Goal: Information Seeking & Learning: Find specific fact

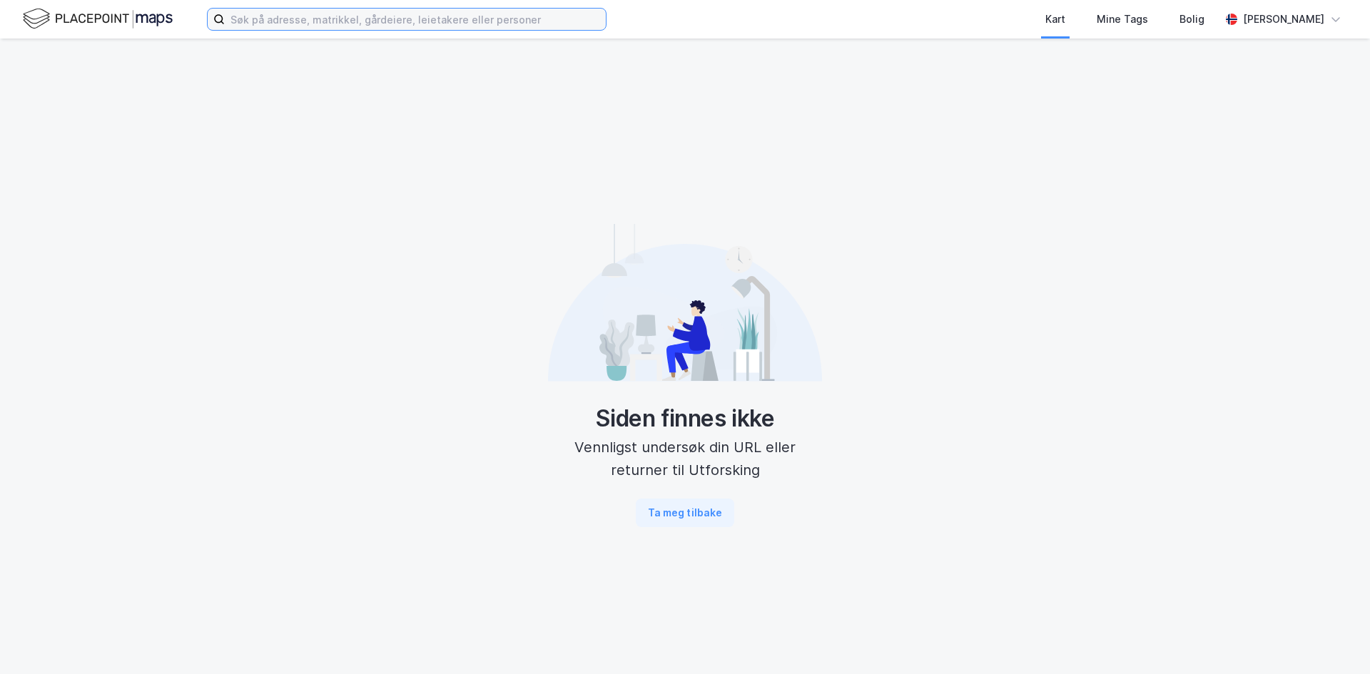
click at [400, 21] on input at bounding box center [415, 19] width 381 height 21
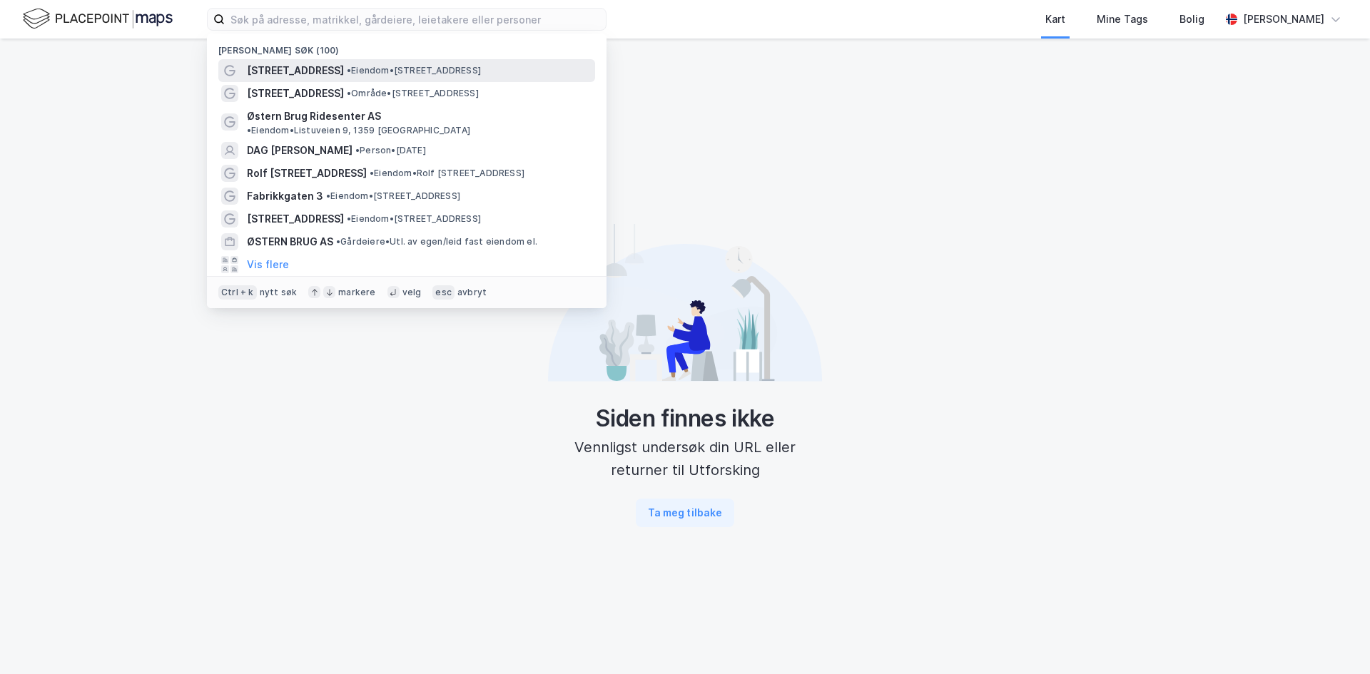
click at [378, 65] on span "• Eiendom • [STREET_ADDRESS]" at bounding box center [414, 70] width 134 height 11
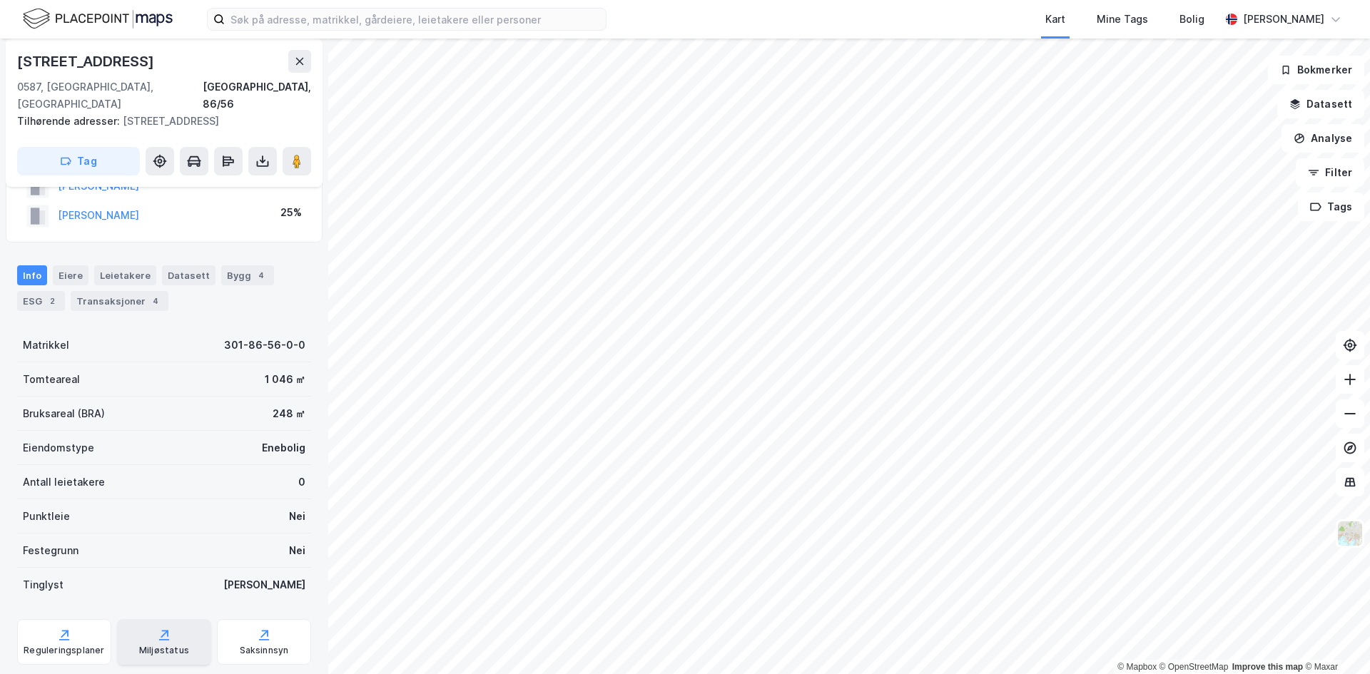
scroll to position [163, 0]
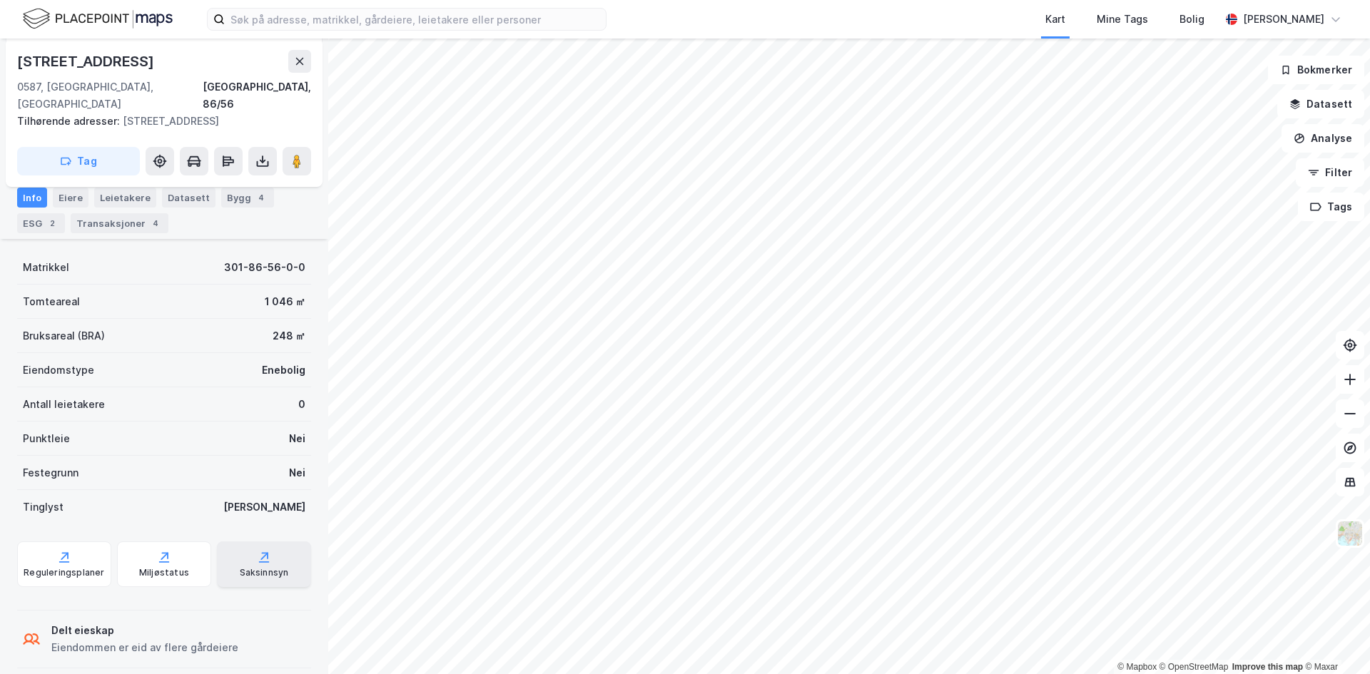
click at [251, 567] on div "Saksinnsyn" at bounding box center [264, 572] width 49 height 11
